Goal: Transaction & Acquisition: Purchase product/service

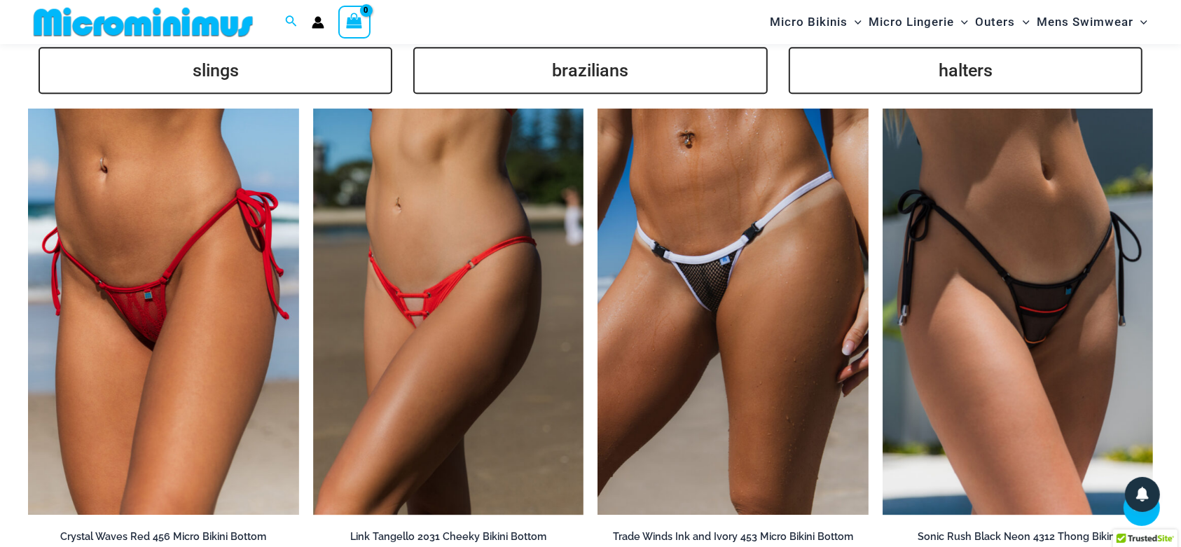
scroll to position [3530, 0]
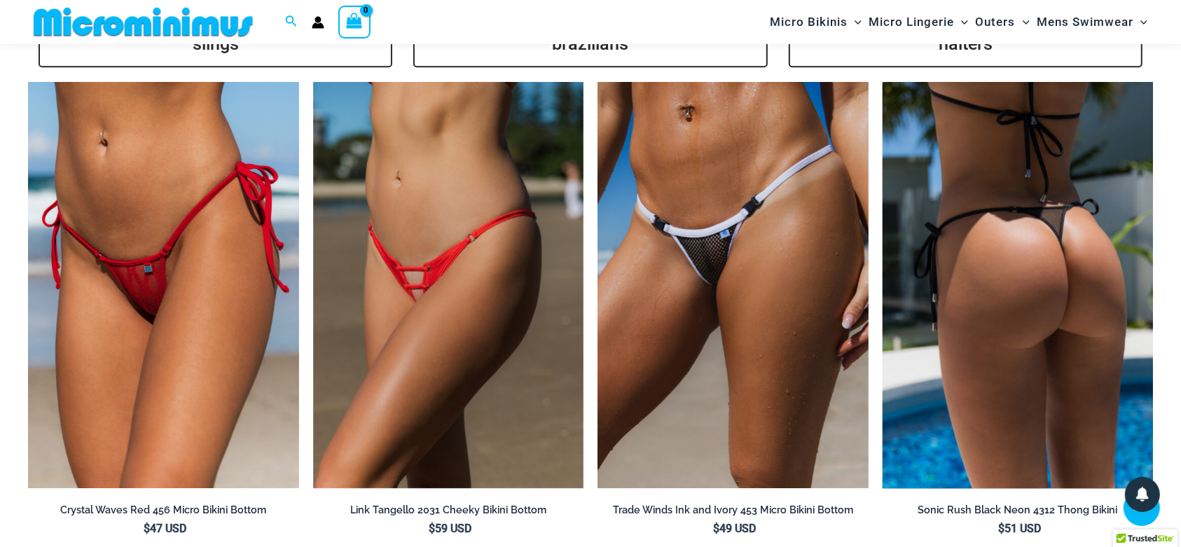
click at [1067, 356] on img at bounding box center [1017, 285] width 271 height 406
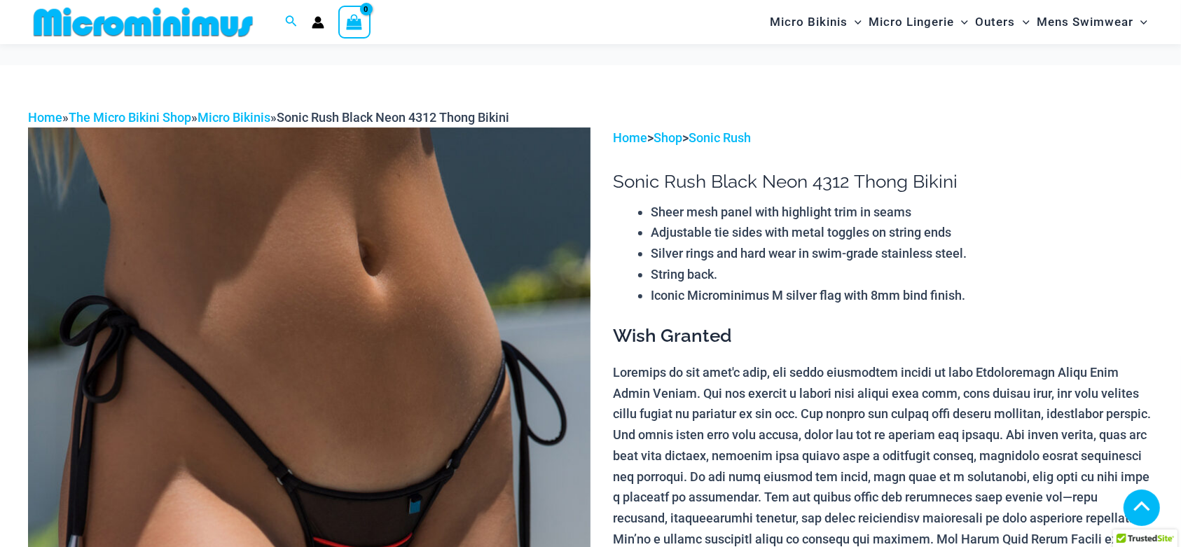
scroll to position [252, 0]
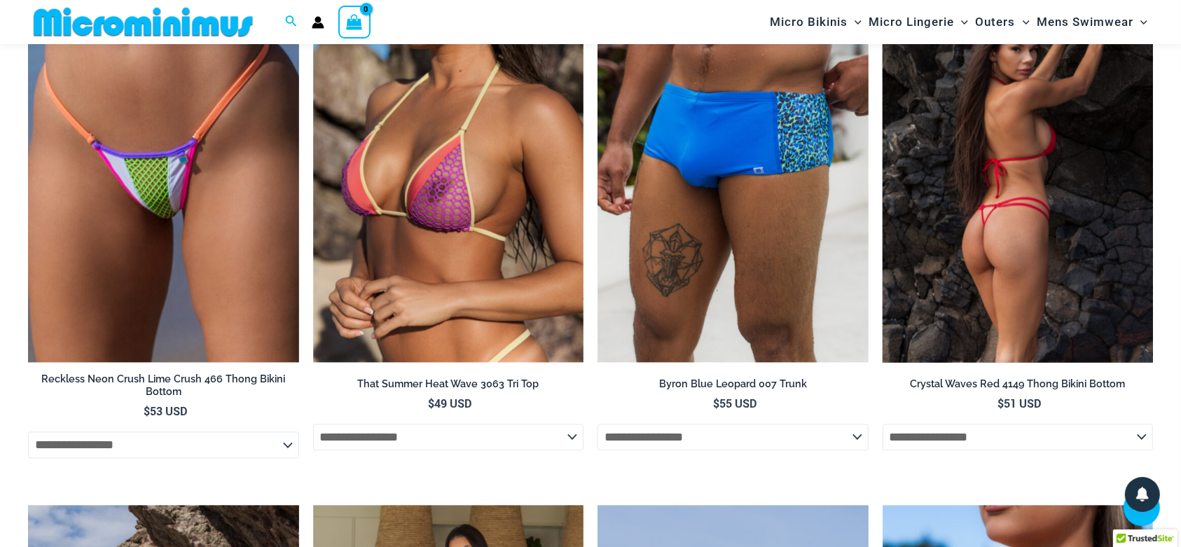
scroll to position [2588, 0]
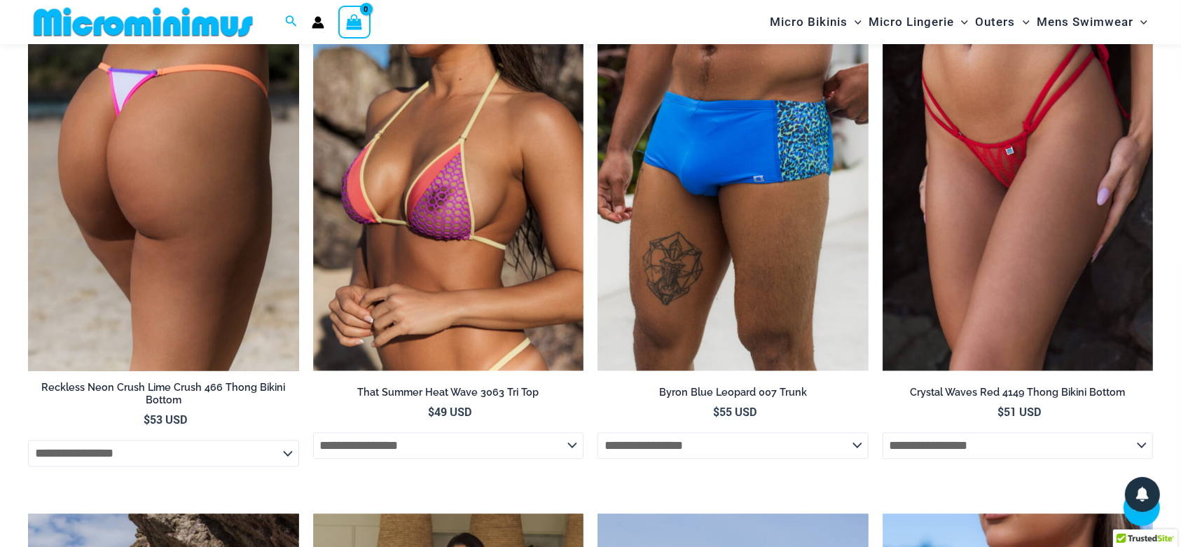
click at [203, 106] on img at bounding box center [163, 168] width 271 height 406
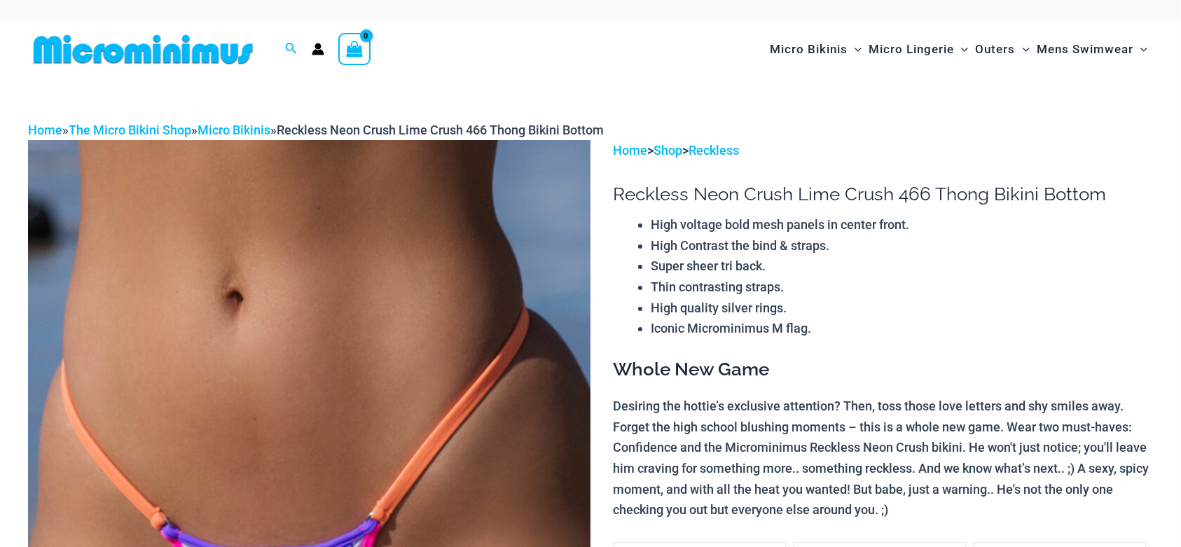
scroll to position [443, 0]
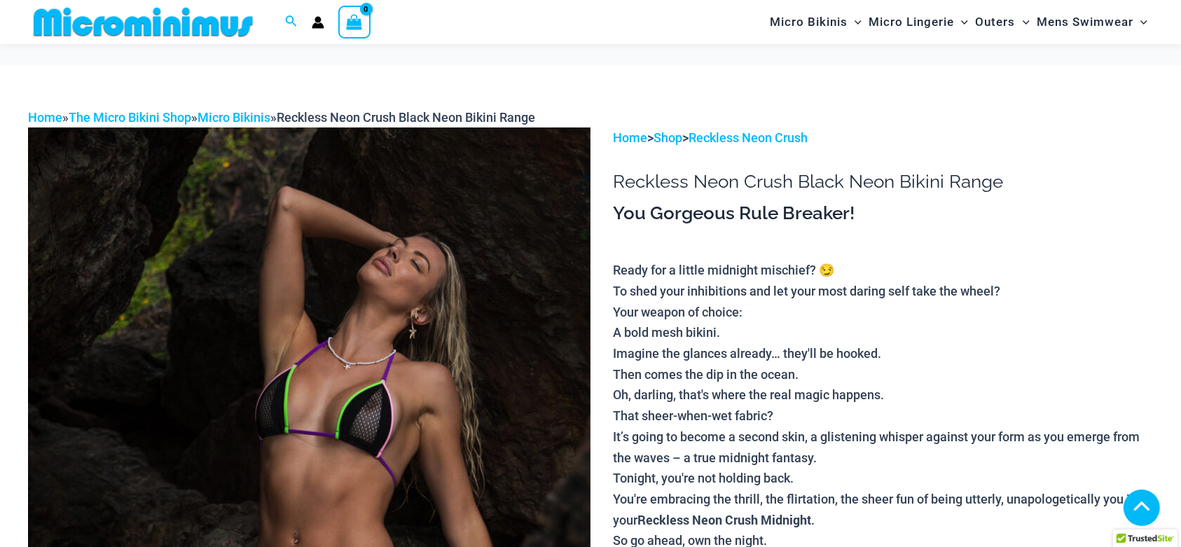
scroll to position [812, 0]
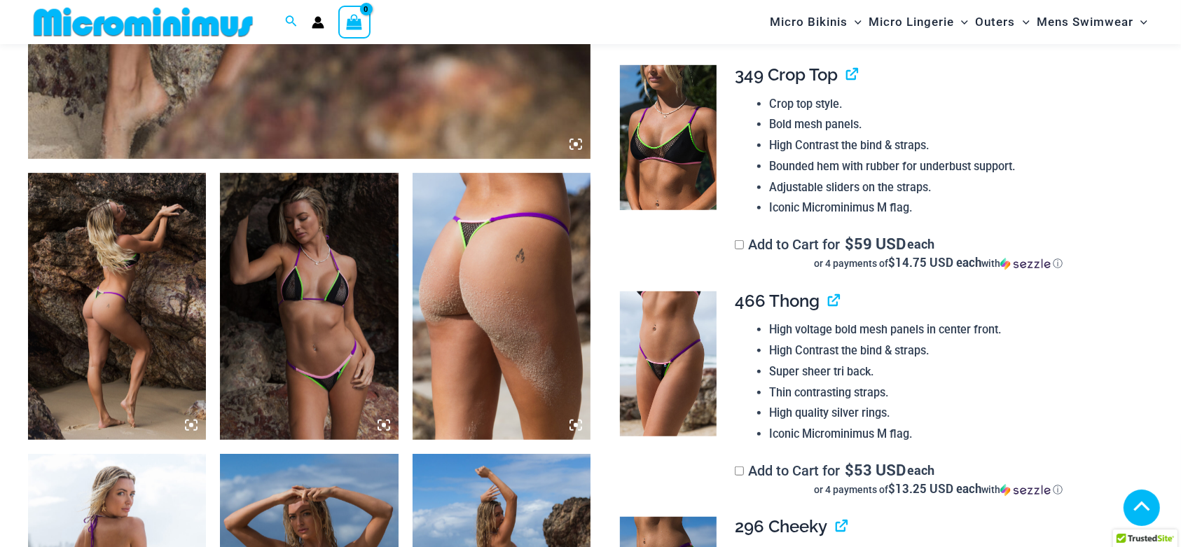
click at [378, 422] on icon at bounding box center [379, 421] width 3 height 3
click at [382, 422] on icon at bounding box center [383, 425] width 13 height 13
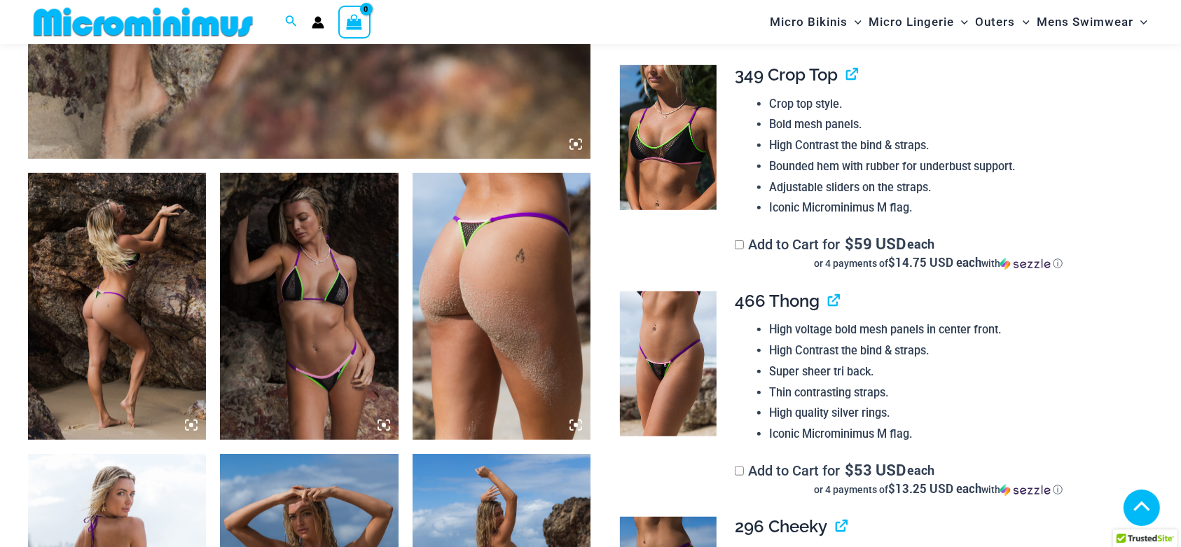
click at [382, 422] on icon at bounding box center [383, 425] width 13 height 13
click at [382, 415] on img at bounding box center [309, 306] width 178 height 267
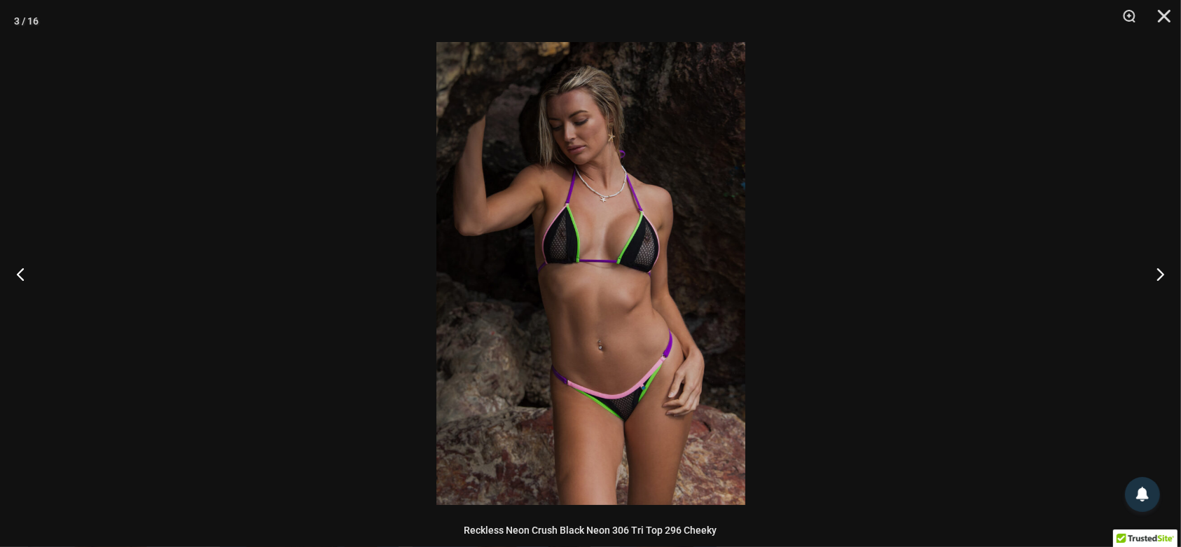
click at [719, 317] on img at bounding box center [590, 273] width 309 height 463
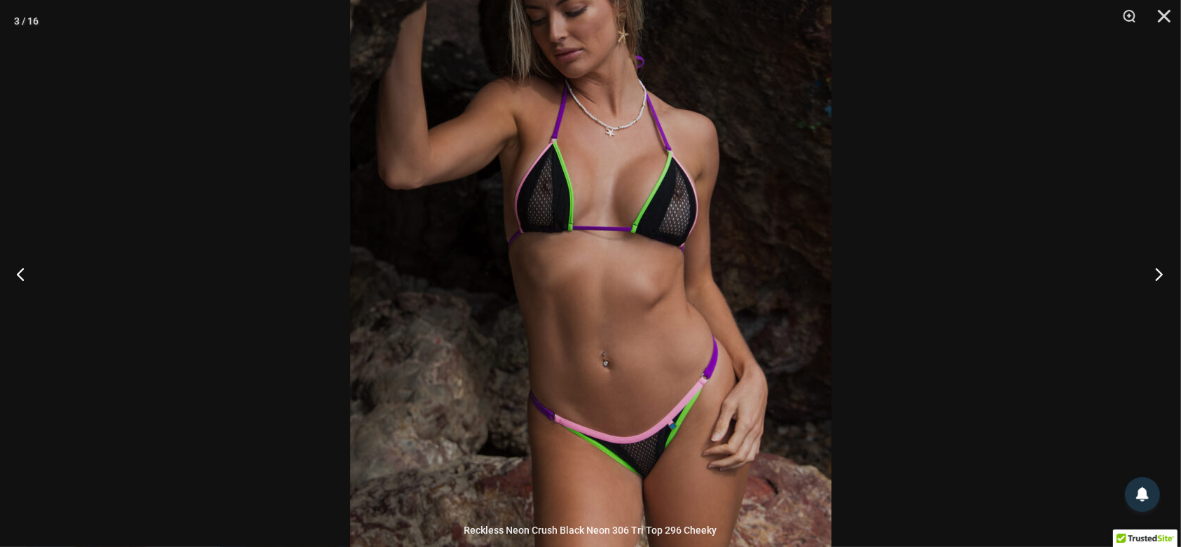
click at [1150, 271] on button "Next" at bounding box center [1154, 274] width 53 height 70
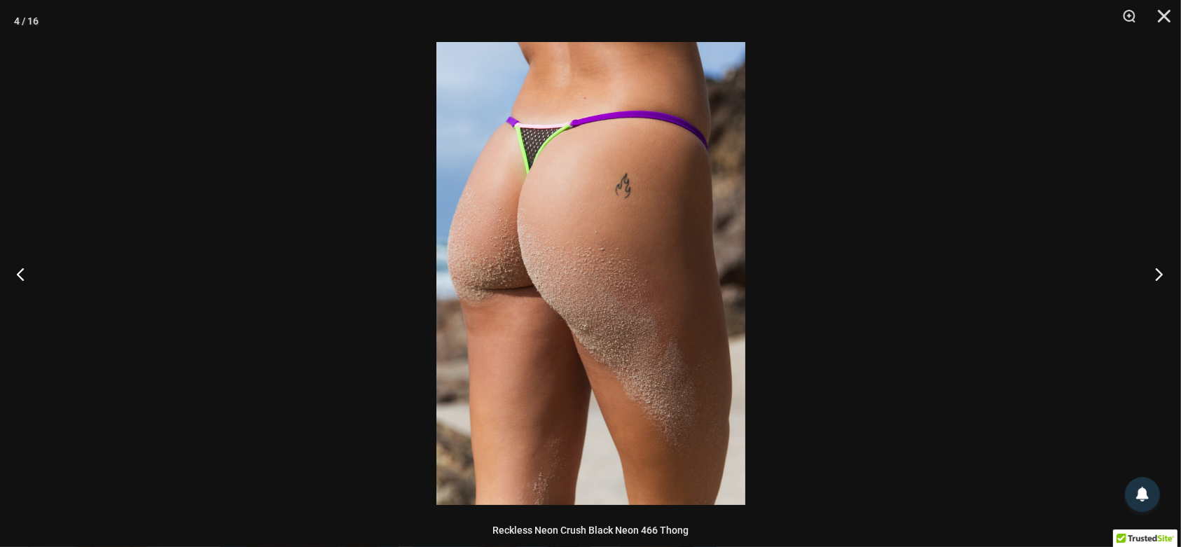
click at [1150, 271] on button "Next" at bounding box center [1154, 274] width 53 height 70
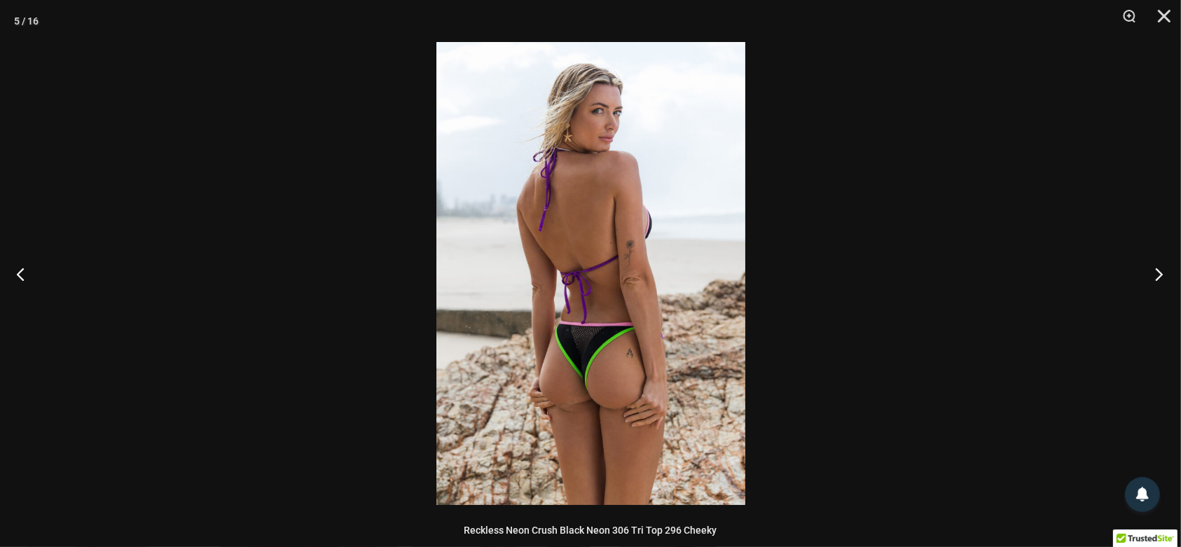
click at [1150, 271] on button "Next" at bounding box center [1154, 274] width 53 height 70
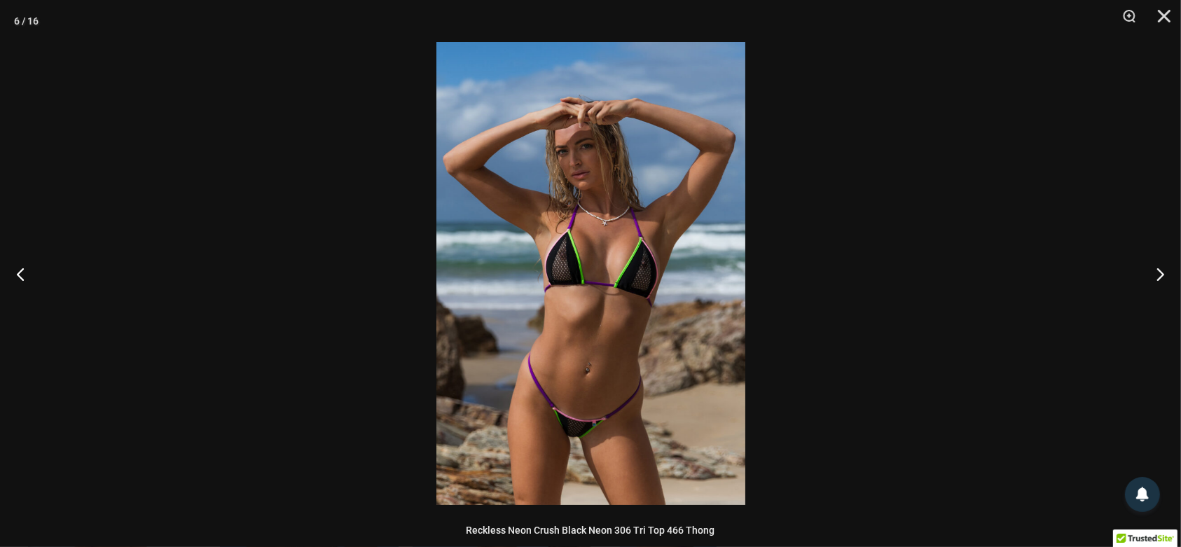
click at [714, 235] on img at bounding box center [590, 273] width 309 height 463
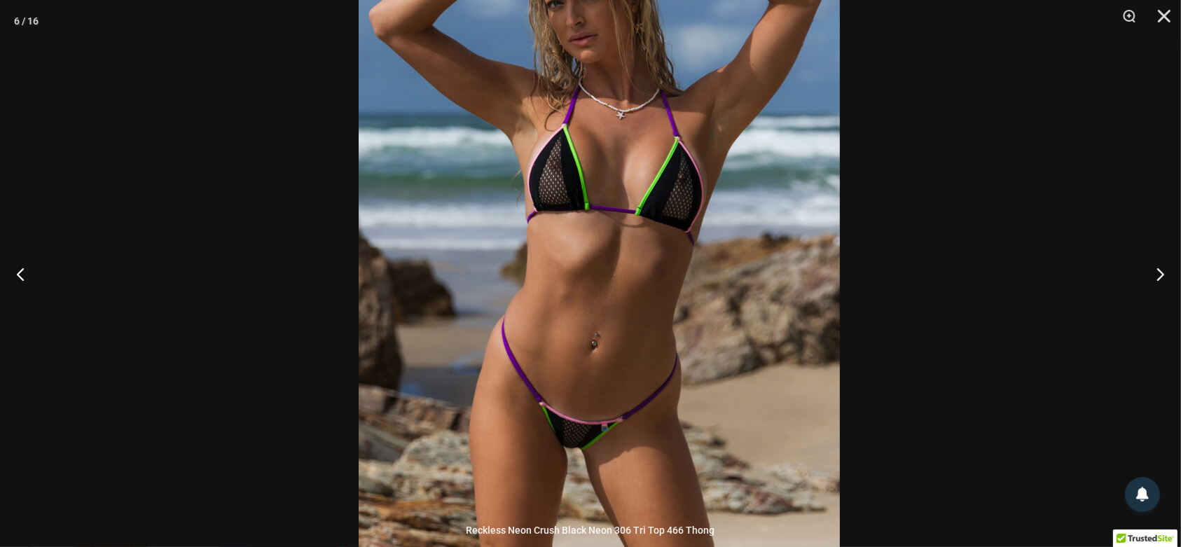
click at [737, 212] on img at bounding box center [599, 193] width 481 height 721
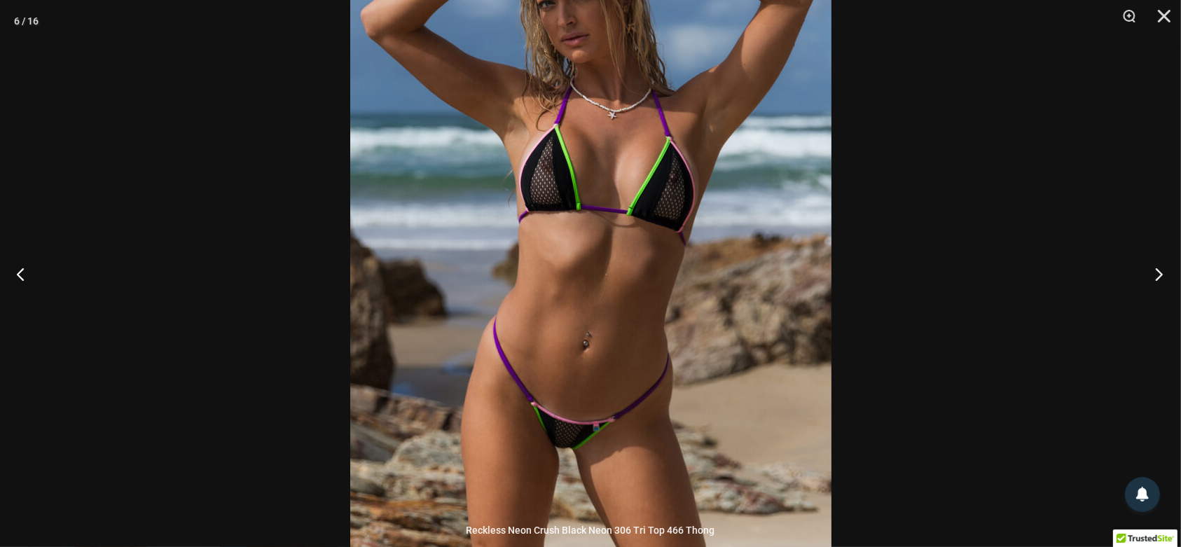
click at [1160, 271] on button "Next" at bounding box center [1154, 274] width 53 height 70
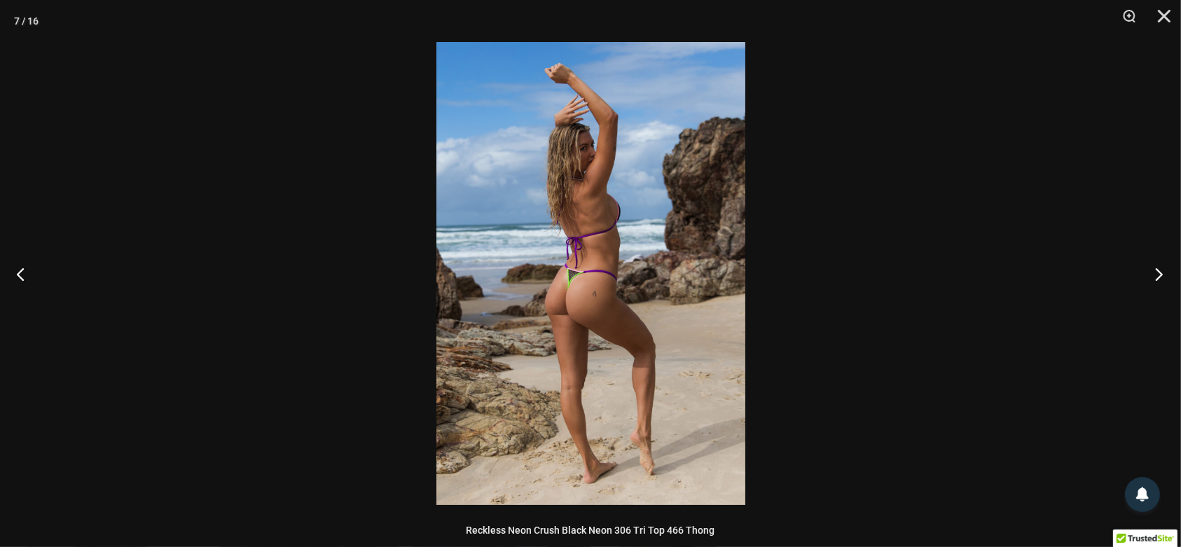
click at [1160, 271] on button "Next" at bounding box center [1154, 274] width 53 height 70
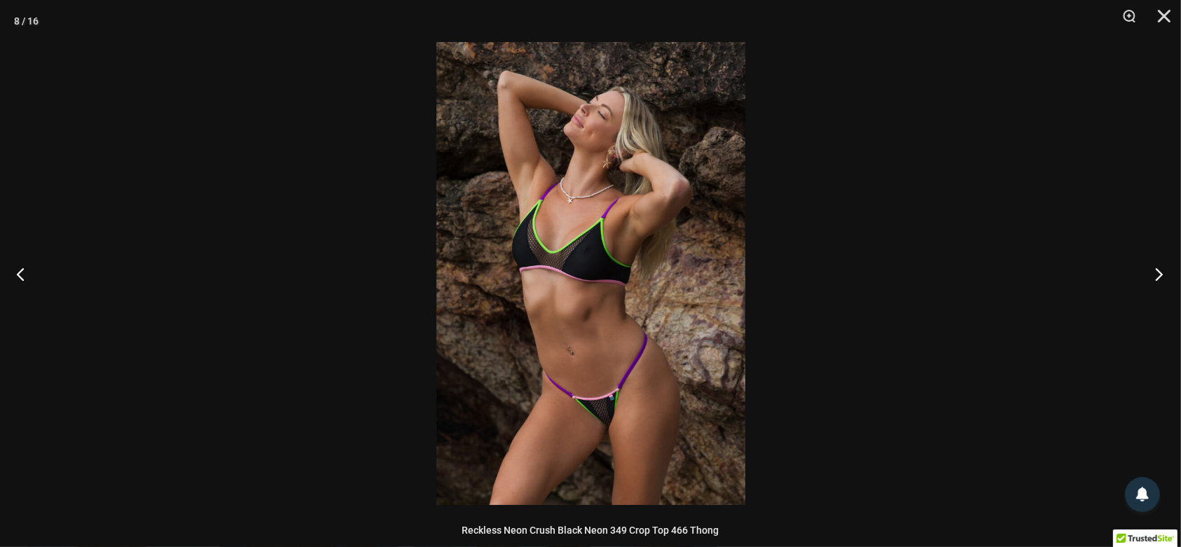
click at [1160, 271] on button "Next" at bounding box center [1154, 274] width 53 height 70
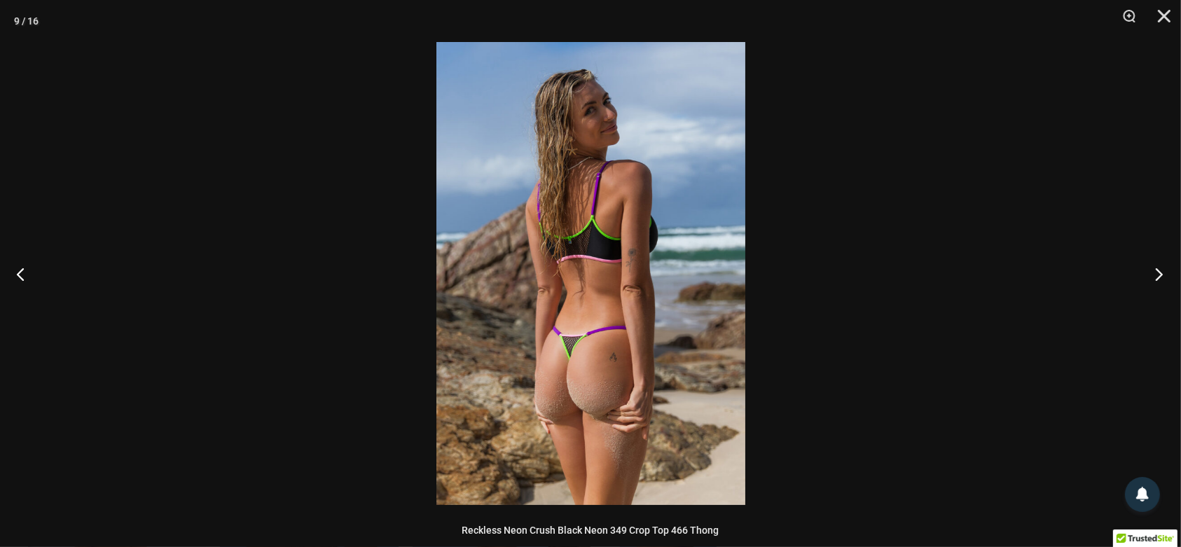
click at [1160, 271] on button "Next" at bounding box center [1154, 274] width 53 height 70
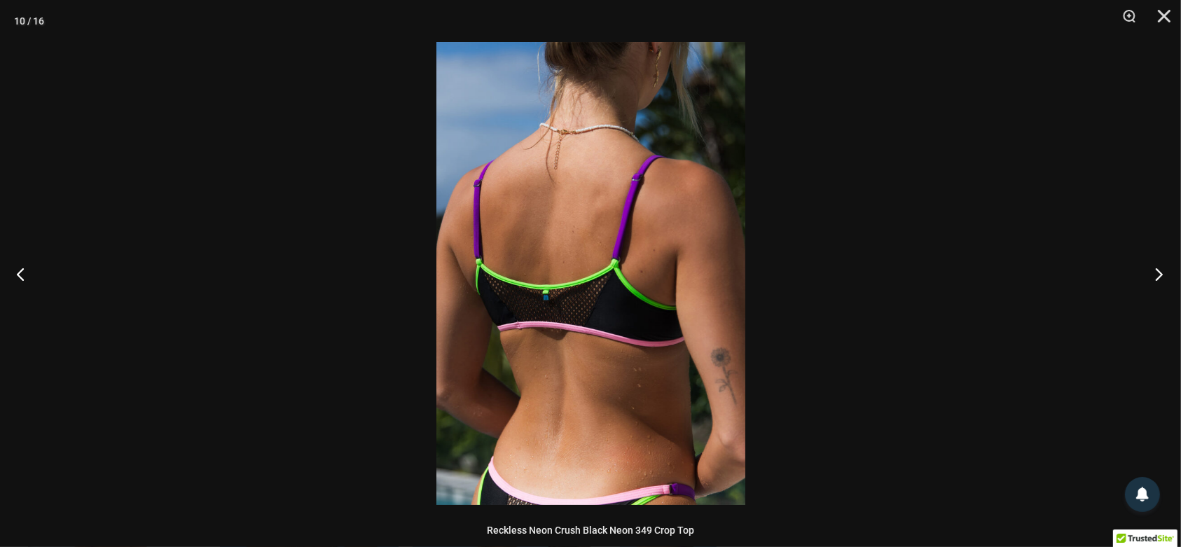
click at [1160, 271] on button "Next" at bounding box center [1154, 274] width 53 height 70
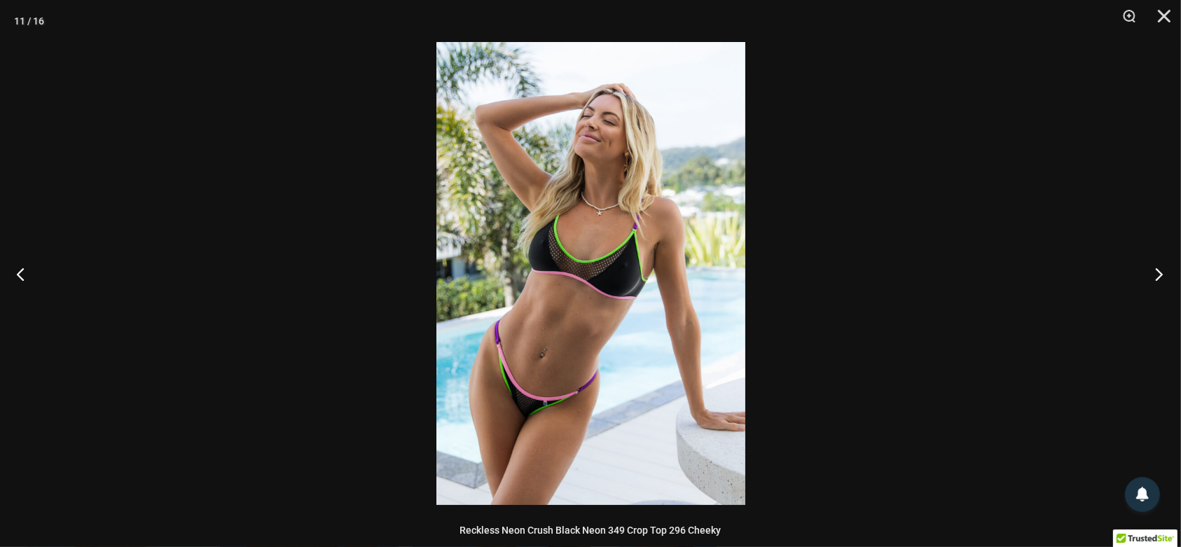
click at [1160, 271] on button "Next" at bounding box center [1154, 274] width 53 height 70
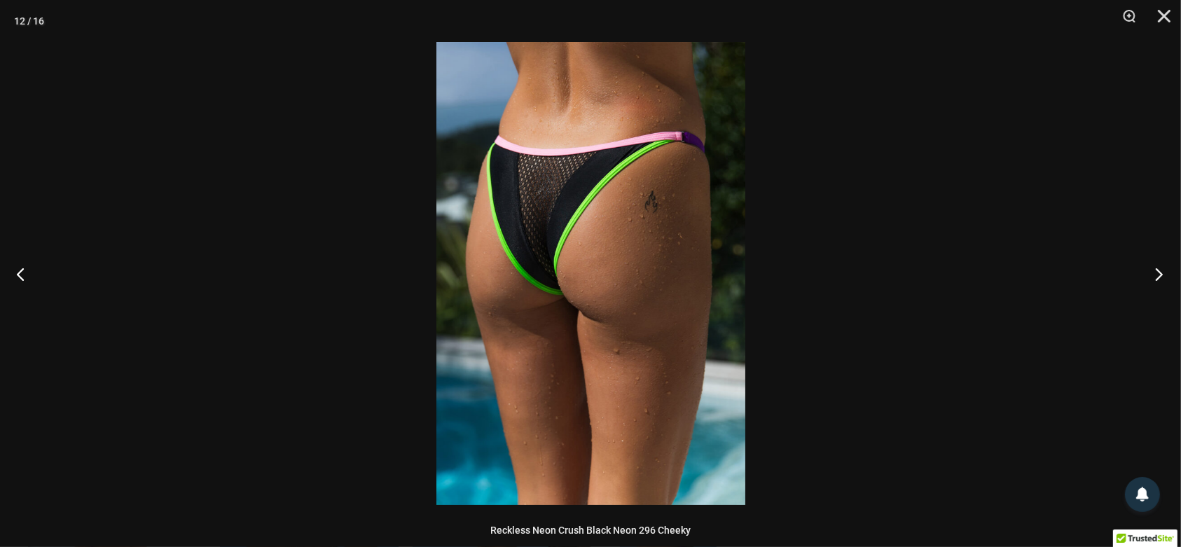
click at [1160, 271] on button "Next" at bounding box center [1154, 274] width 53 height 70
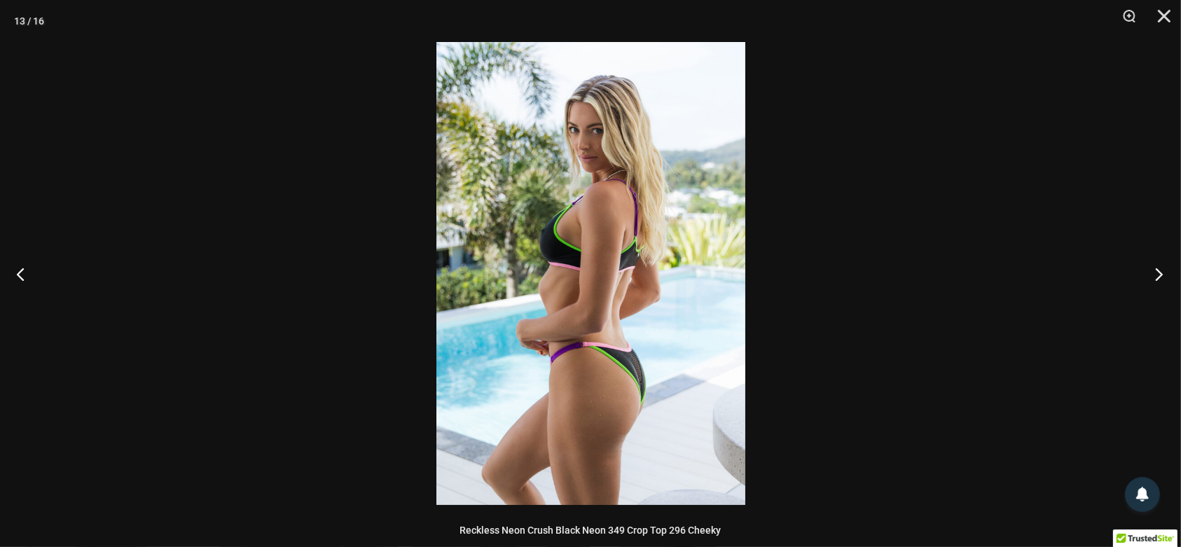
click at [1160, 271] on button "Next" at bounding box center [1154, 274] width 53 height 70
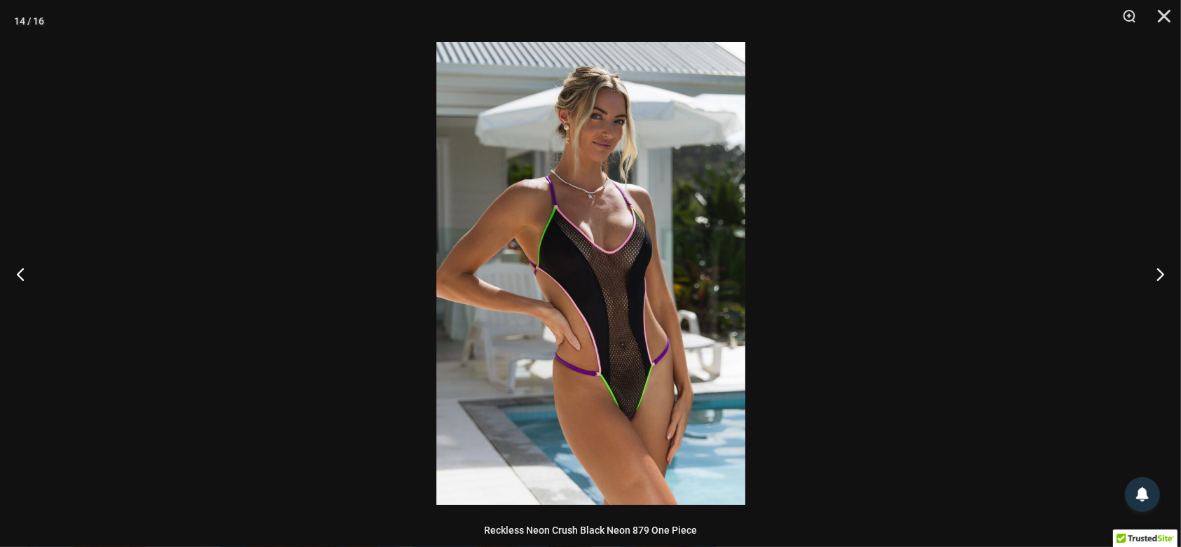
click at [730, 268] on img at bounding box center [590, 273] width 309 height 463
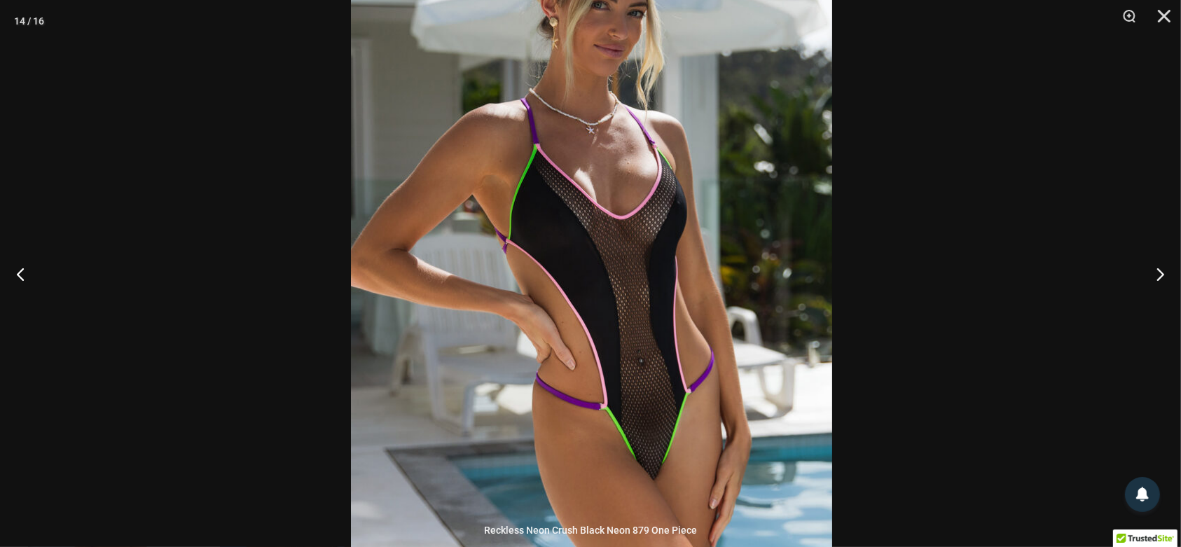
click at [740, 263] on img at bounding box center [591, 249] width 481 height 721
click at [1157, 277] on button "Next" at bounding box center [1154, 274] width 53 height 70
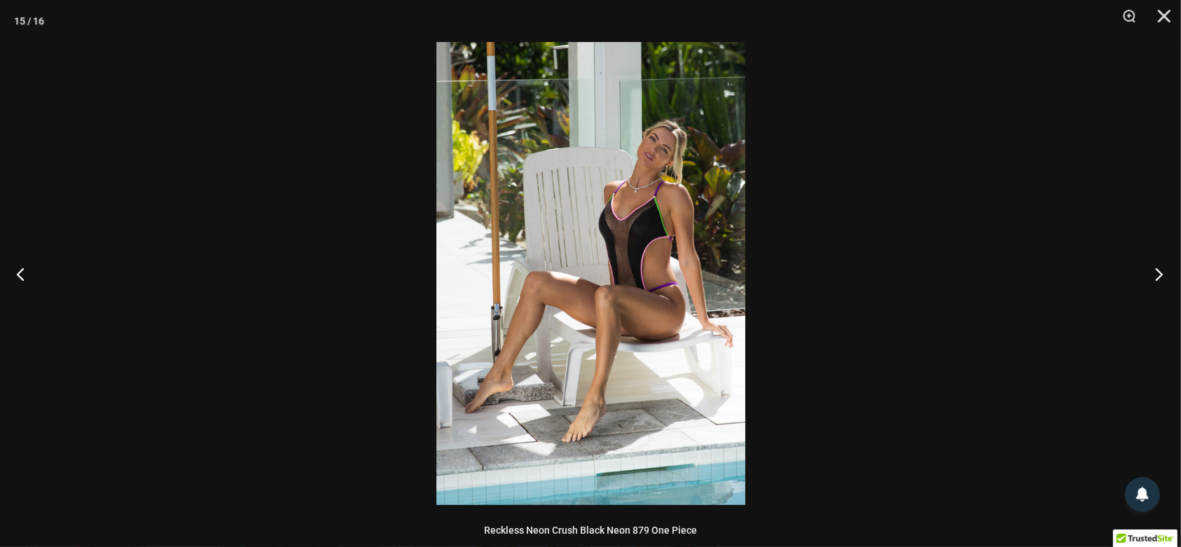
click at [1157, 277] on button "Next" at bounding box center [1154, 274] width 53 height 70
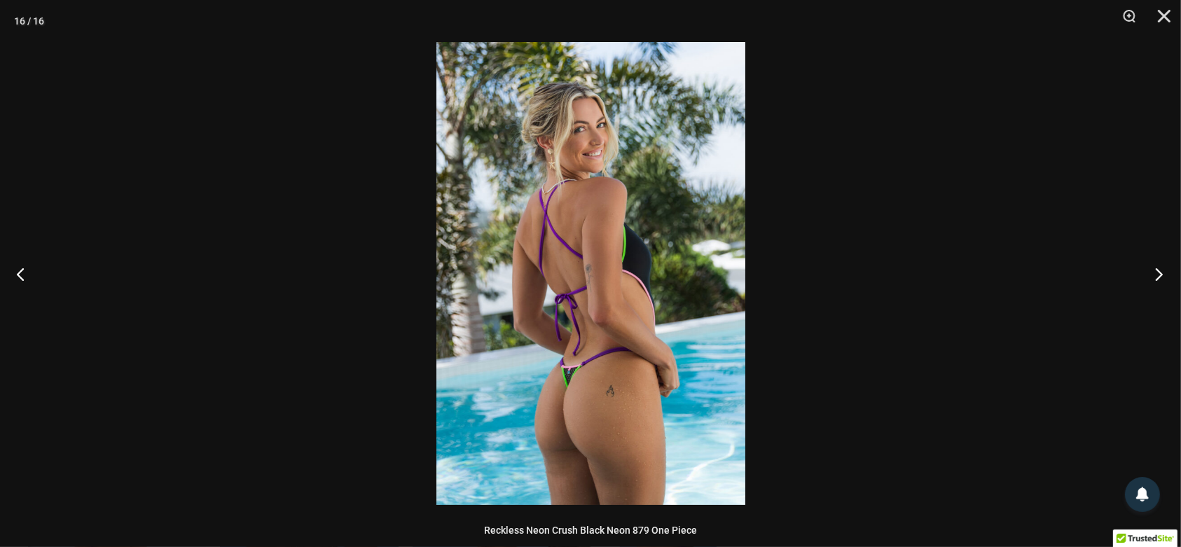
click at [1157, 277] on button "Next" at bounding box center [1154, 274] width 53 height 70
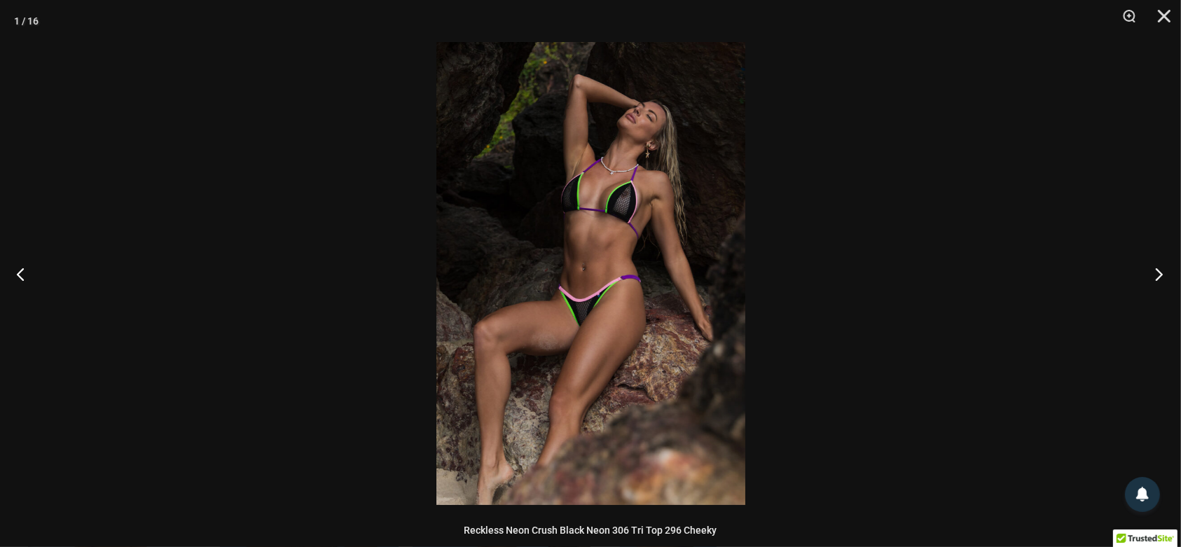
click at [1157, 277] on button "Next" at bounding box center [1154, 274] width 53 height 70
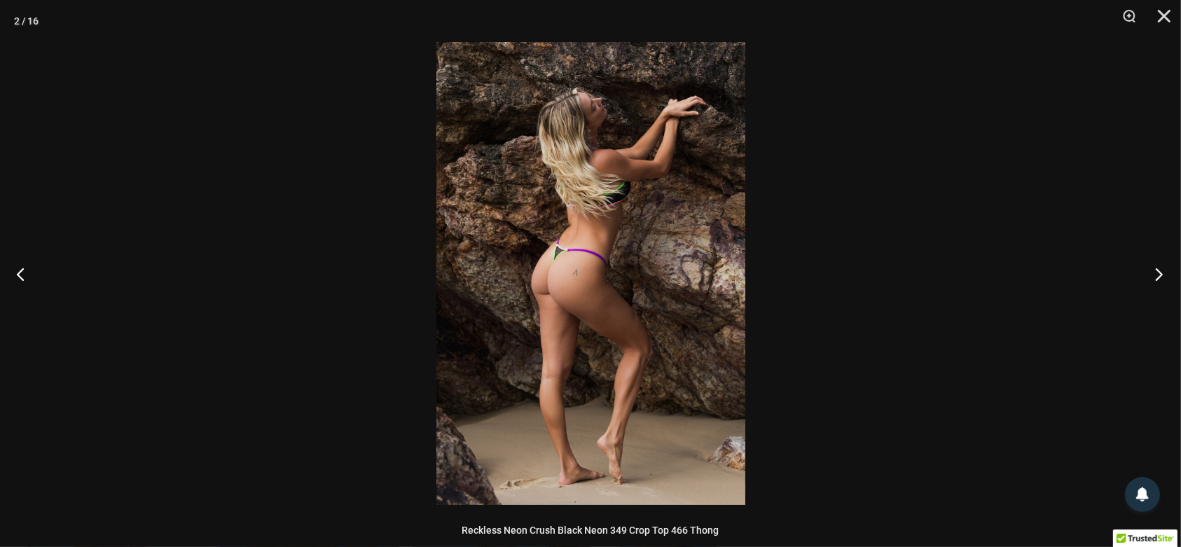
click at [1158, 279] on button "Next" at bounding box center [1154, 274] width 53 height 70
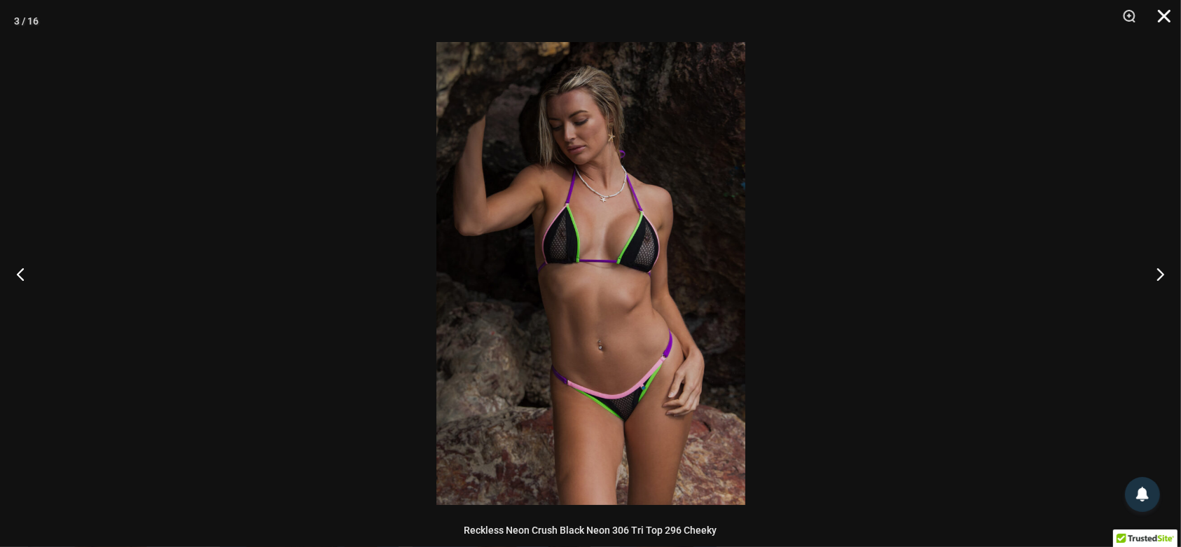
click at [1170, 18] on button "Close" at bounding box center [1159, 21] width 35 height 42
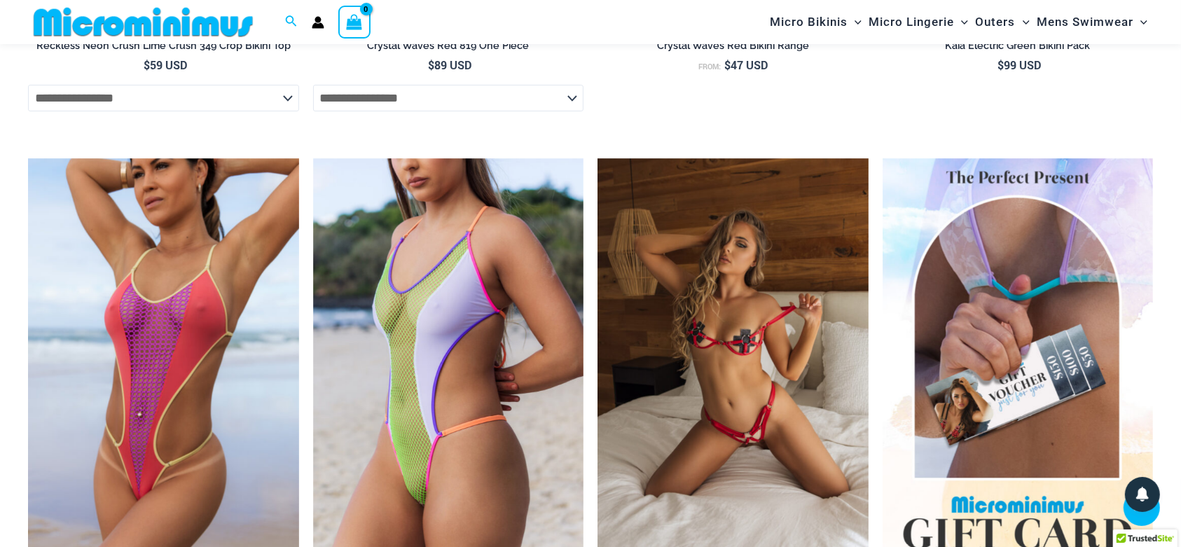
scroll to position [4547, 0]
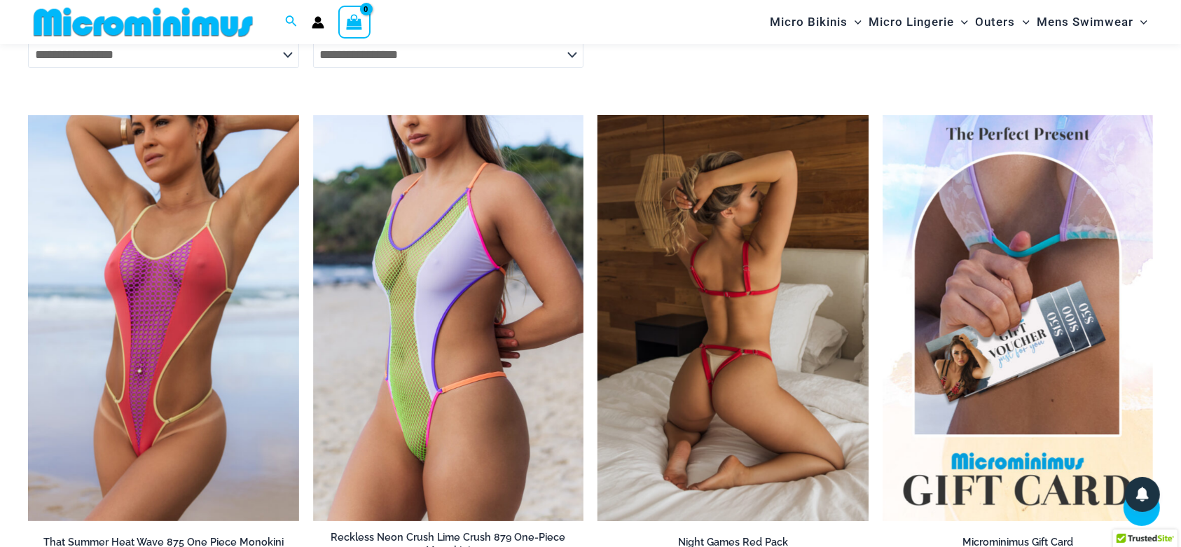
click at [764, 333] on img at bounding box center [732, 318] width 271 height 406
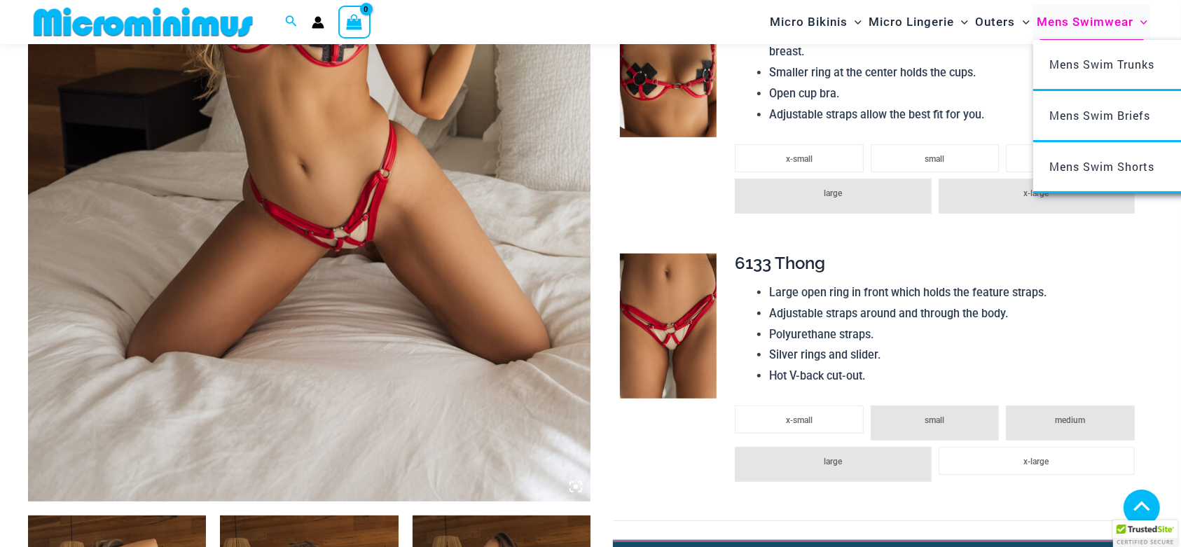
scroll to position [2546, 0]
